Goal: Check status: Check status

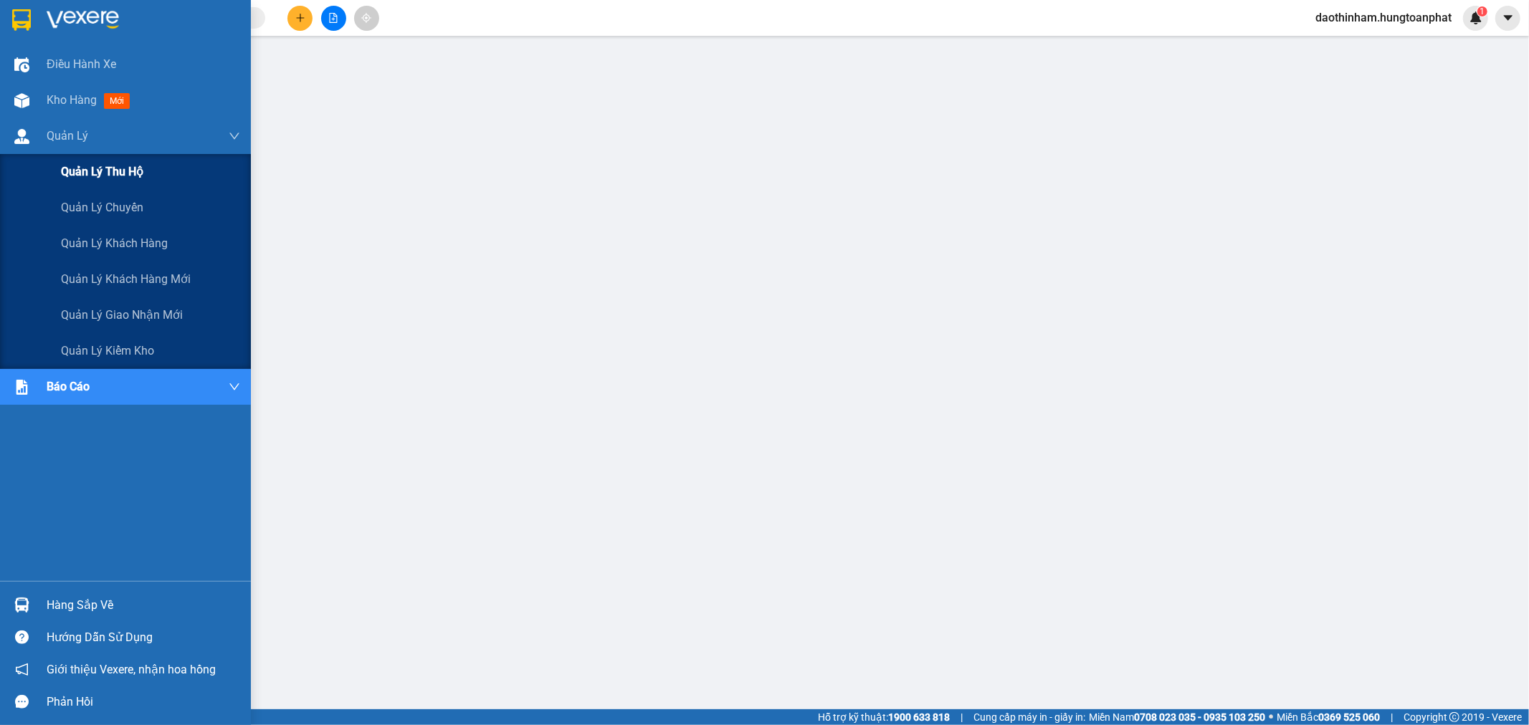
click at [103, 173] on span "Quản lý thu hộ" at bounding box center [102, 172] width 82 height 18
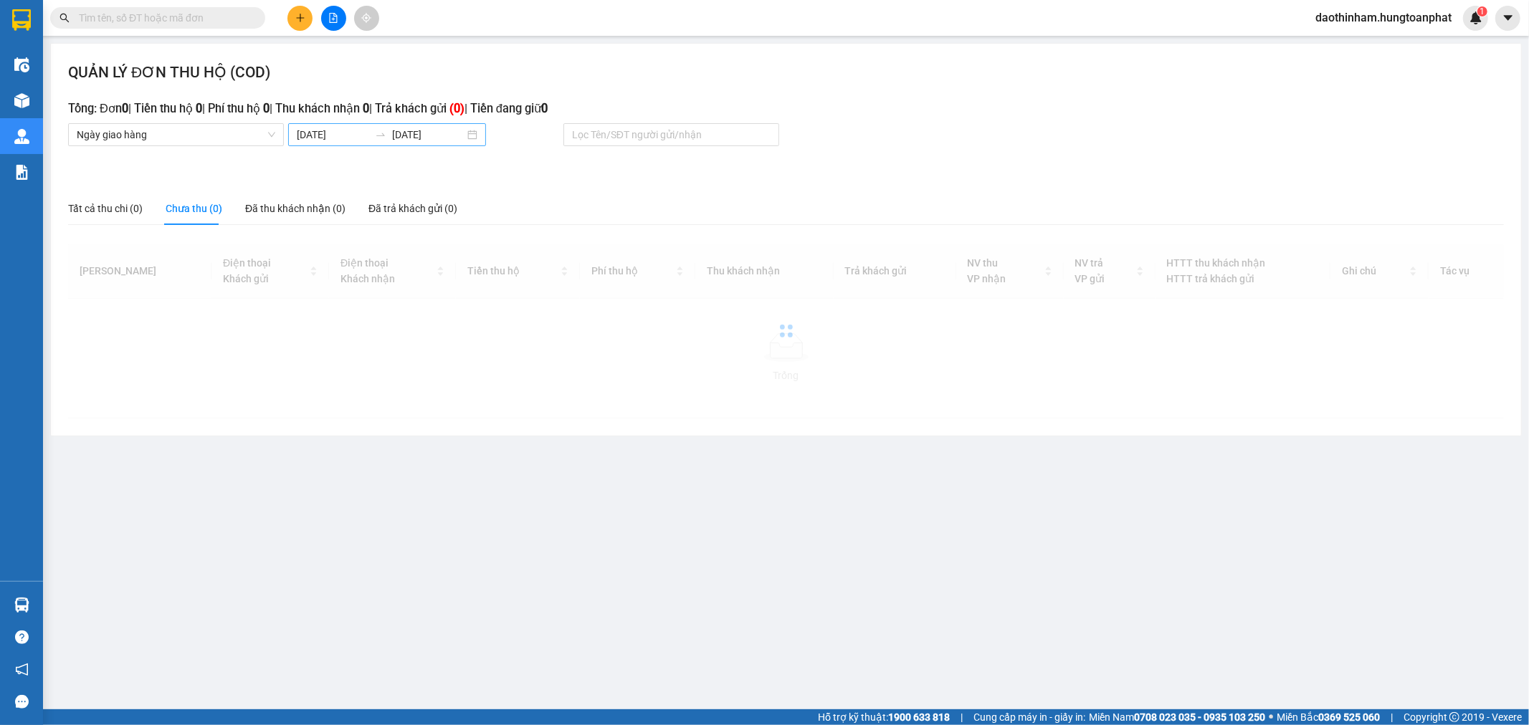
click at [348, 135] on body "Kết quả [PERSON_NAME] ( 0 ) Bộ lọc No Data daothinham.hungtoanphat 1 Điều [PERS…" at bounding box center [764, 362] width 1529 height 725
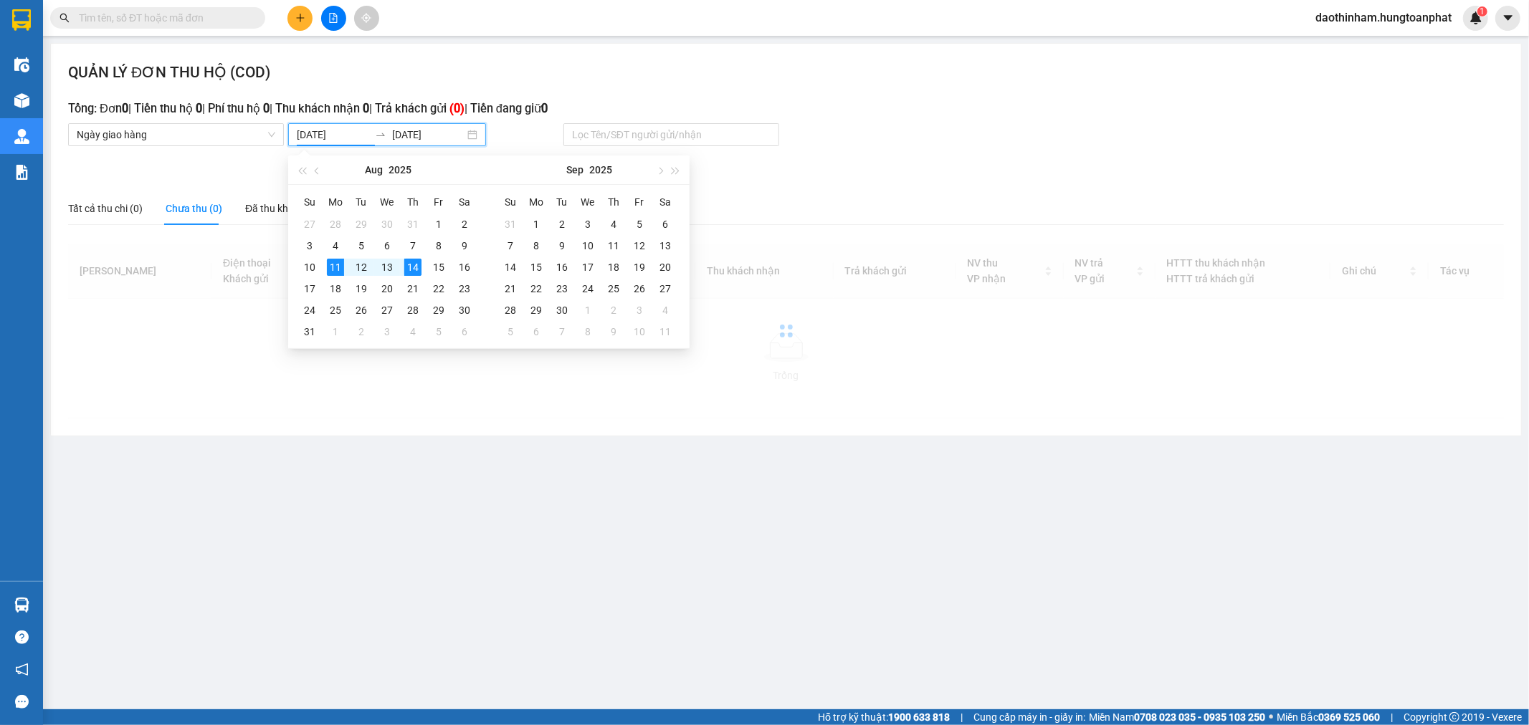
drag, startPoint x: 348, startPoint y: 135, endPoint x: 289, endPoint y: 153, distance: 62.3
click at [289, 153] on body "Kết quả [PERSON_NAME] ( 0 ) Bộ lọc No Data daothinham.hungtoanphat 1 Điều [PERS…" at bounding box center [764, 362] width 1529 height 725
type input "[DATE]"
click at [386, 270] on div "13" at bounding box center [386, 267] width 17 height 17
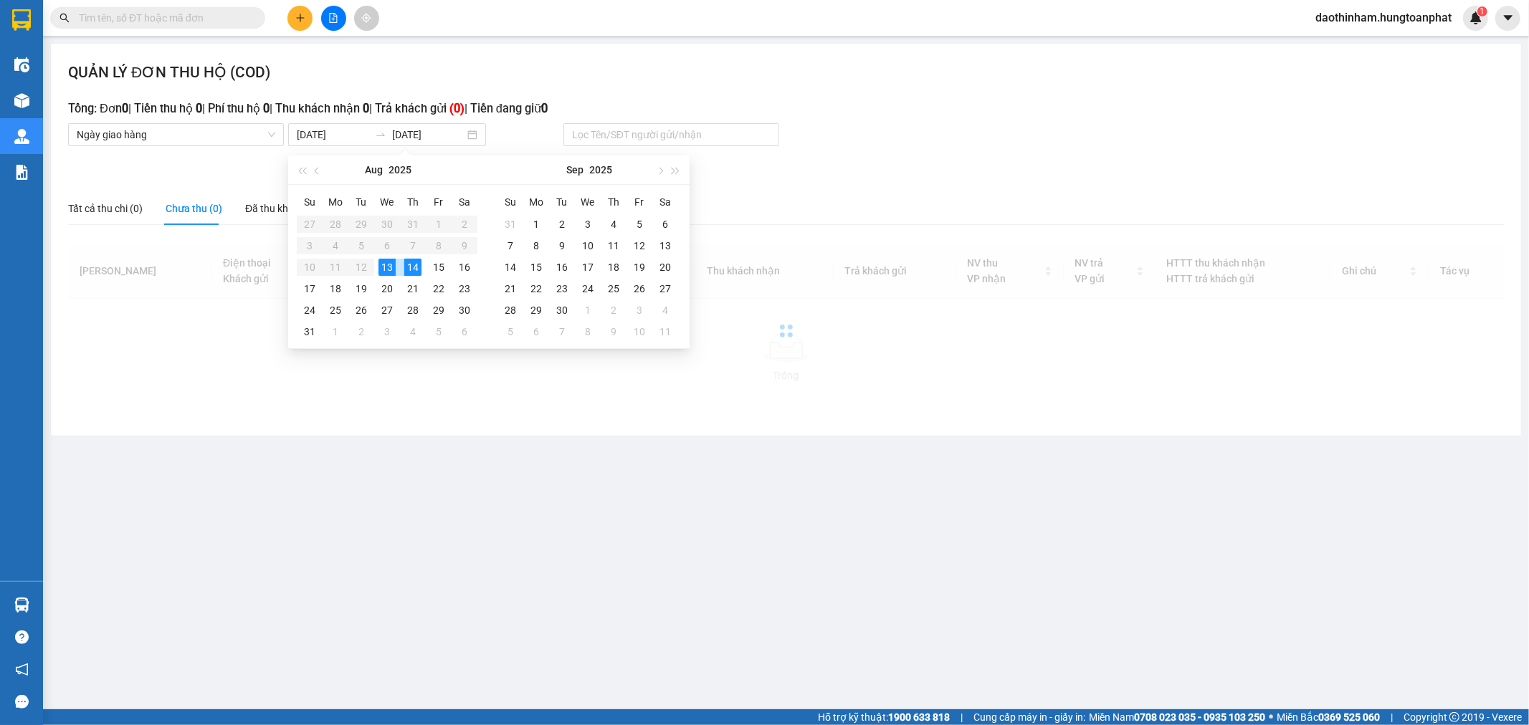
type input "[DATE]"
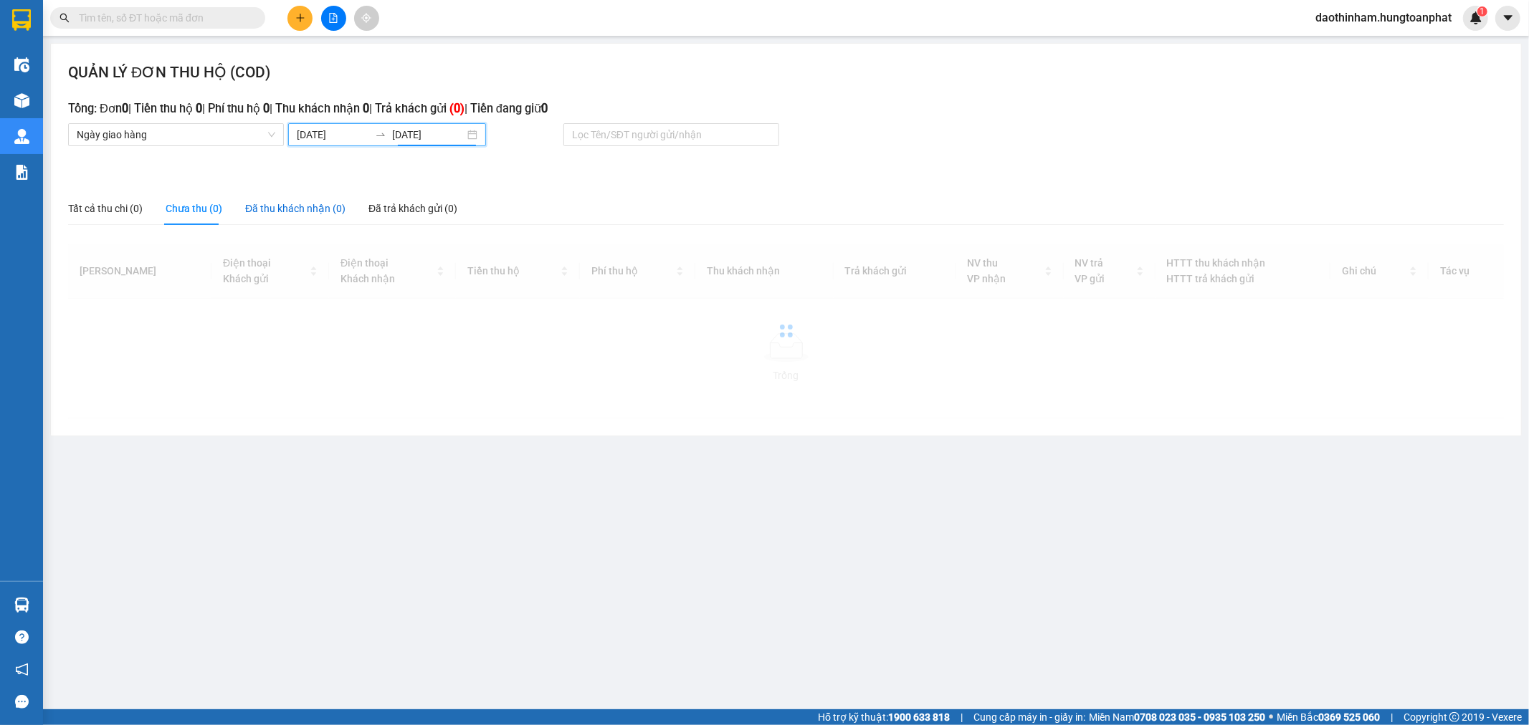
click at [284, 211] on div "Đã thu khách nhận (0)" at bounding box center [295, 209] width 100 height 16
click at [337, 138] on input "[DATE]" at bounding box center [333, 135] width 72 height 16
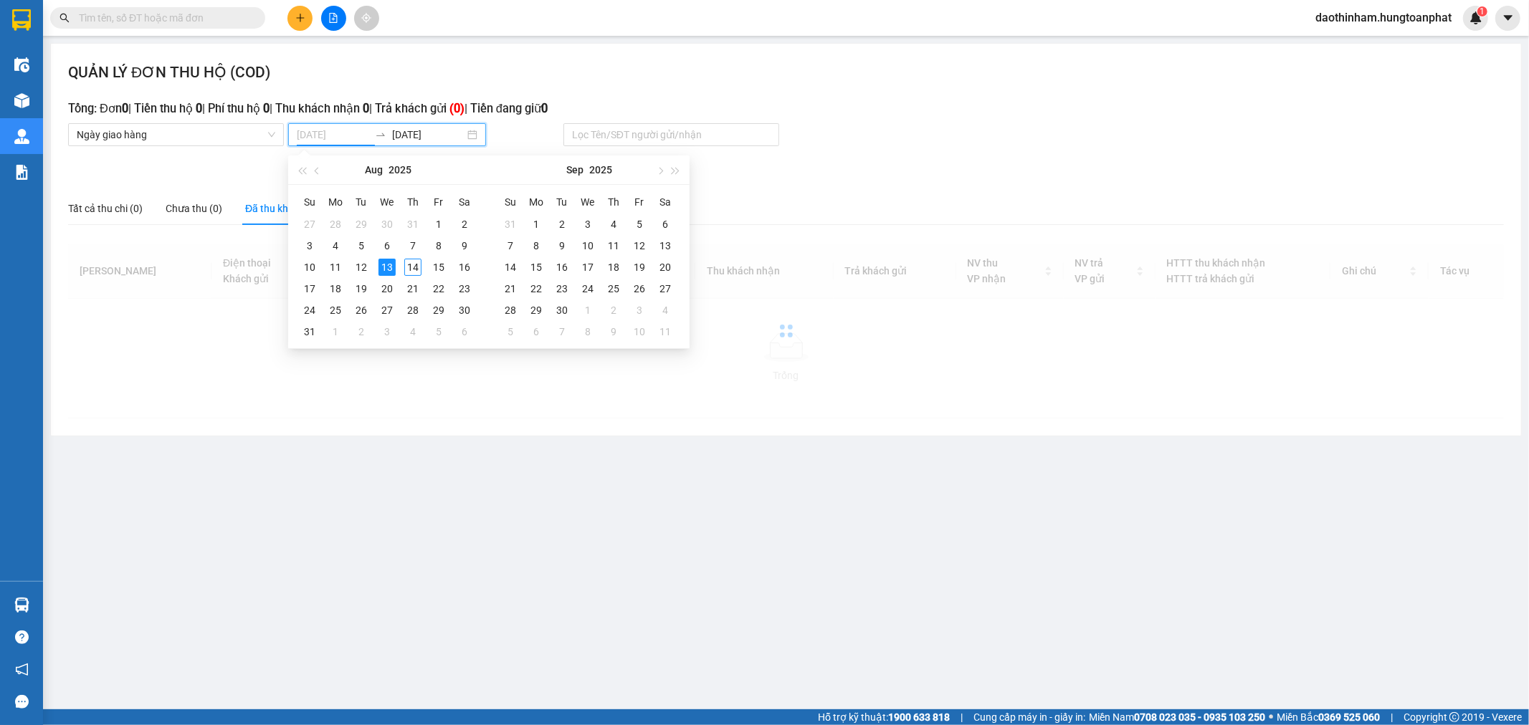
click at [388, 263] on div "13" at bounding box center [386, 267] width 17 height 17
click at [387, 264] on div "13" at bounding box center [386, 267] width 17 height 17
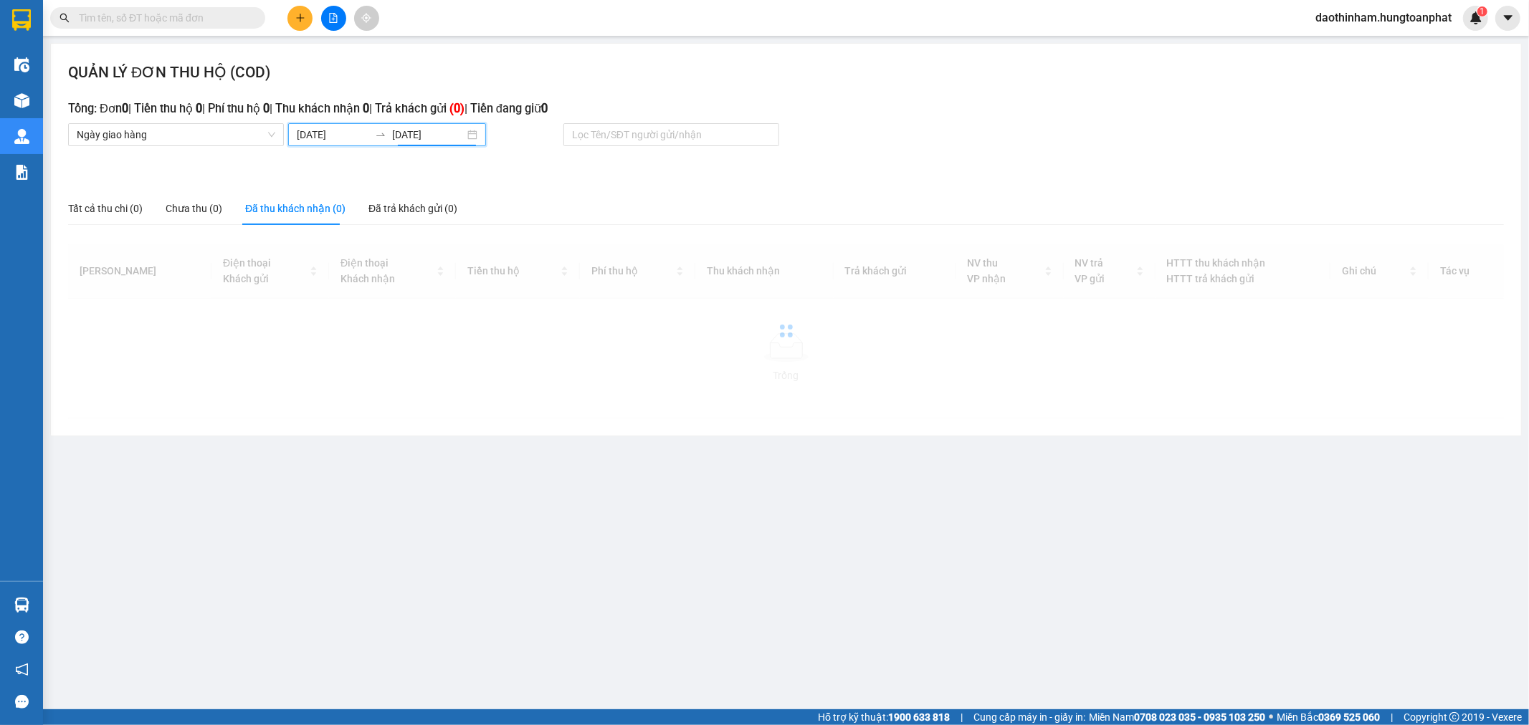
click at [289, 203] on div "Đã thu khách nhận (0)" at bounding box center [295, 209] width 100 height 16
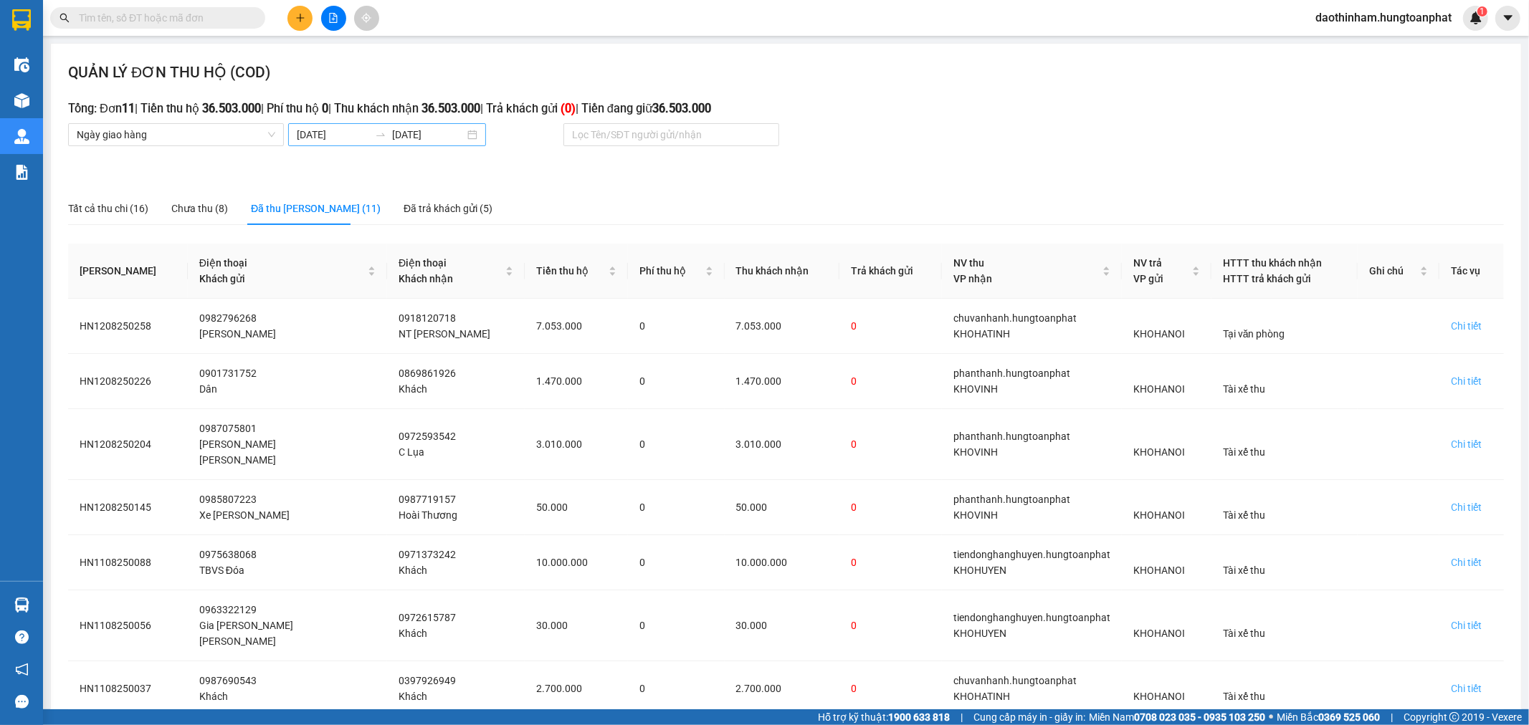
click at [323, 133] on input "[DATE]" at bounding box center [333, 135] width 72 height 16
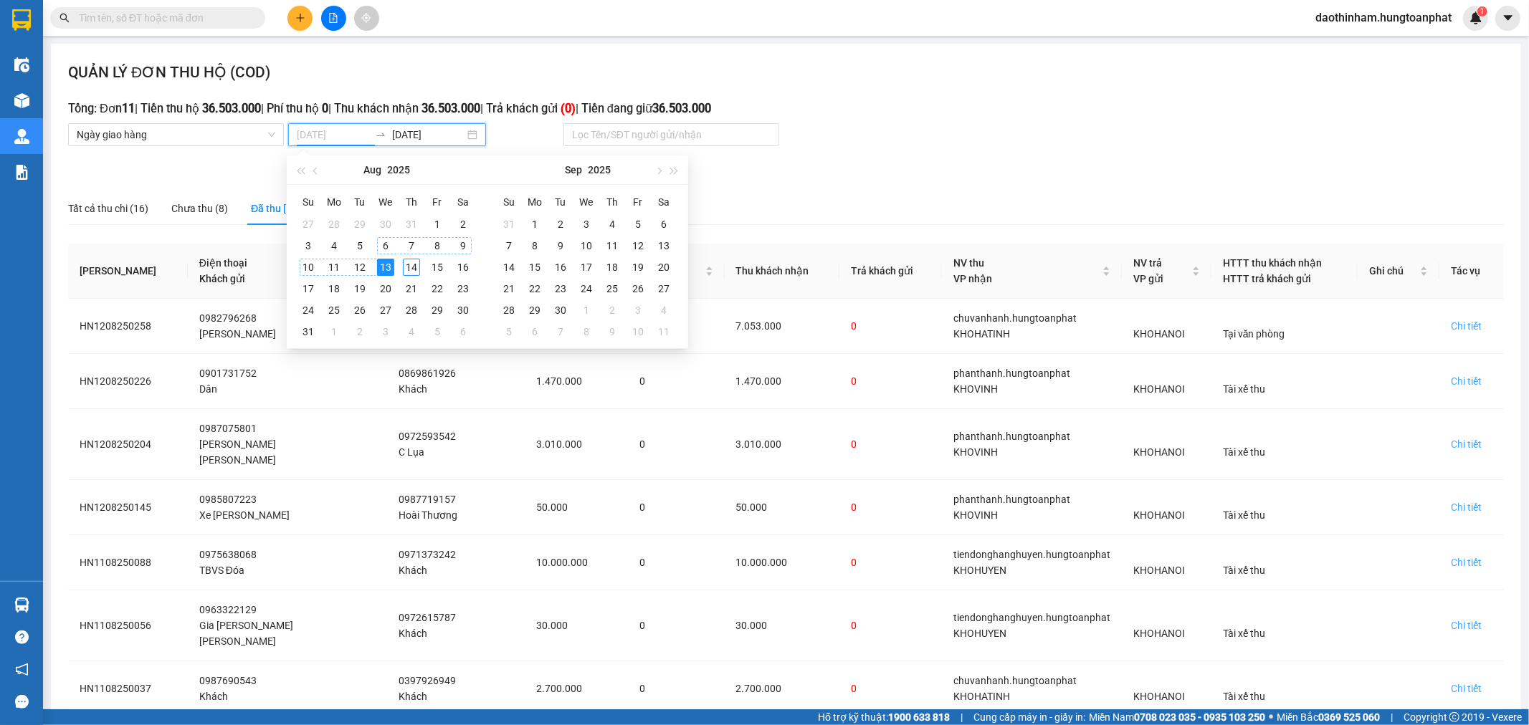
type input "[DATE]"
click at [386, 262] on div "13" at bounding box center [385, 267] width 17 height 17
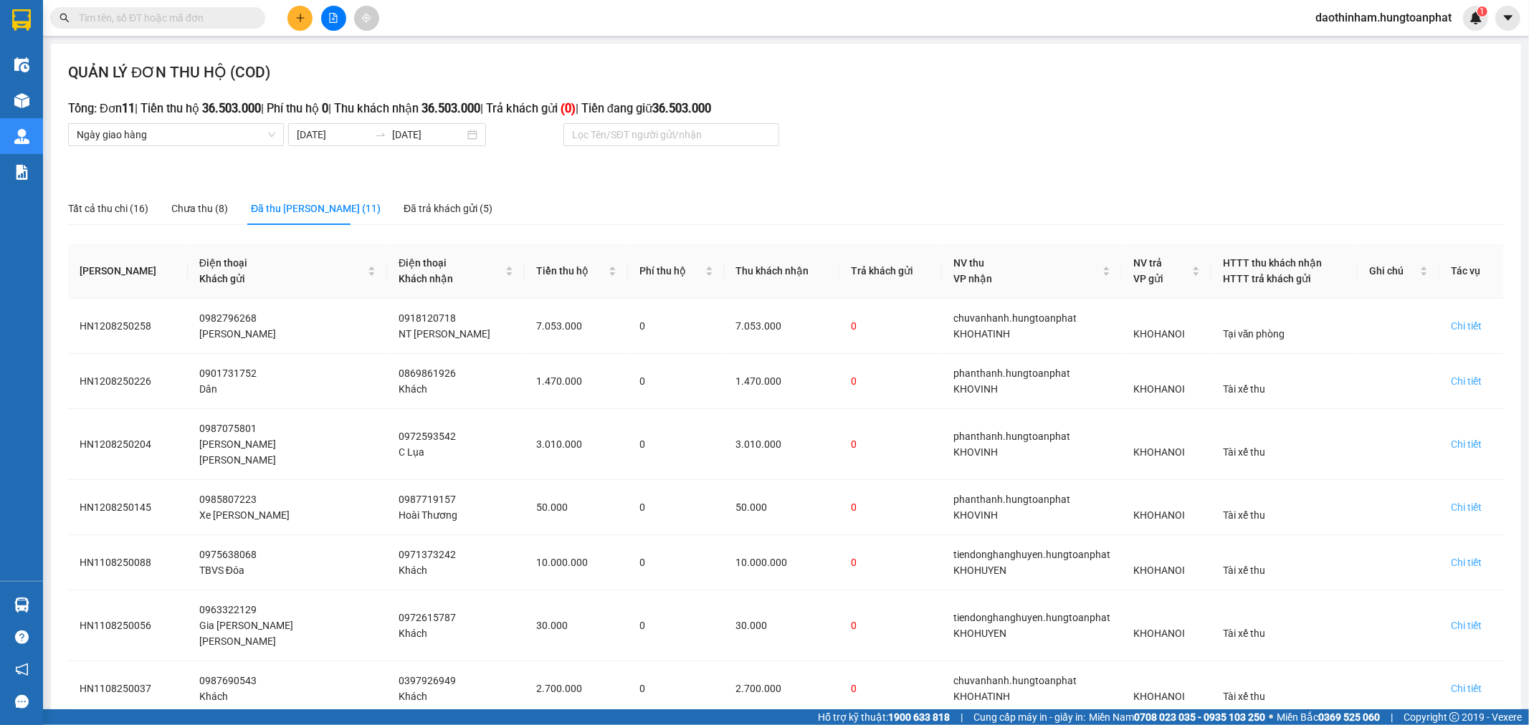
click at [1029, 196] on div "Tất cả thu chi (16) Chưa thu (8) Đã thu [PERSON_NAME] (11) Đã trả khách gửi (5)" at bounding box center [786, 208] width 1436 height 33
